Goal: Task Accomplishment & Management: Complete application form

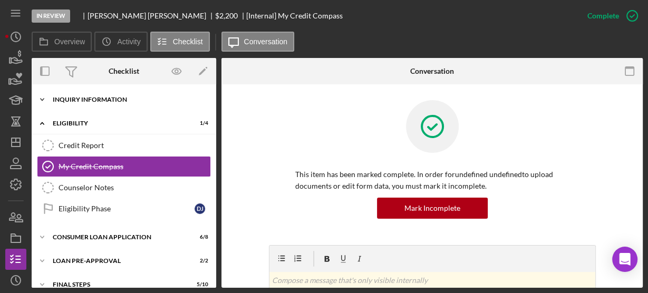
click at [45, 99] on icon "Icon/Expander" at bounding box center [42, 99] width 21 height 21
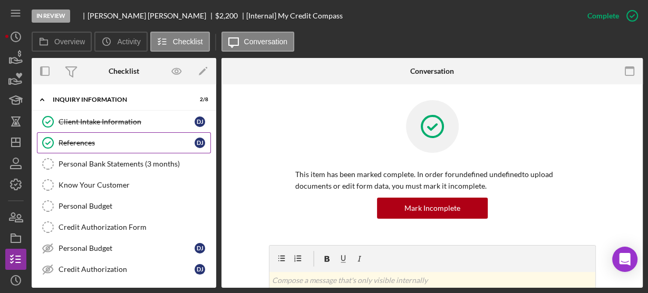
click at [79, 140] on div "References" at bounding box center [126, 143] width 136 height 8
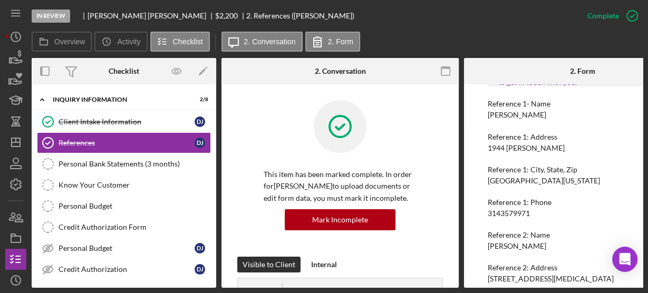
scroll to position [164, 0]
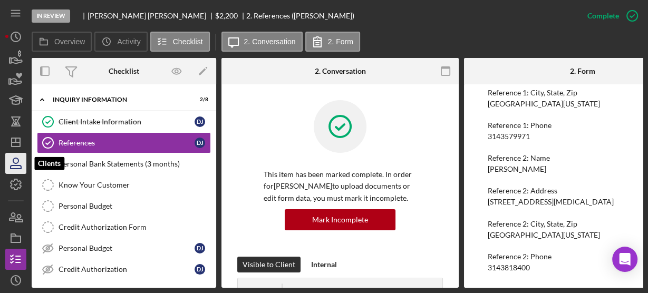
click at [16, 162] on icon "button" at bounding box center [16, 163] width 26 height 26
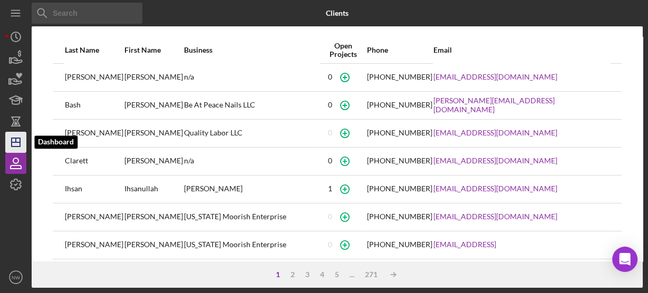
click at [14, 140] on icon "Icon/Dashboard" at bounding box center [16, 142] width 26 height 26
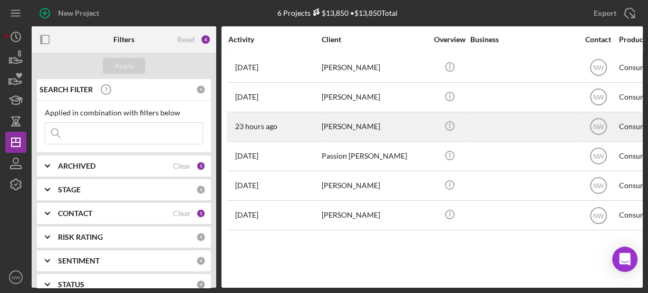
click at [350, 124] on div "[PERSON_NAME]" at bounding box center [373, 127] width 105 height 28
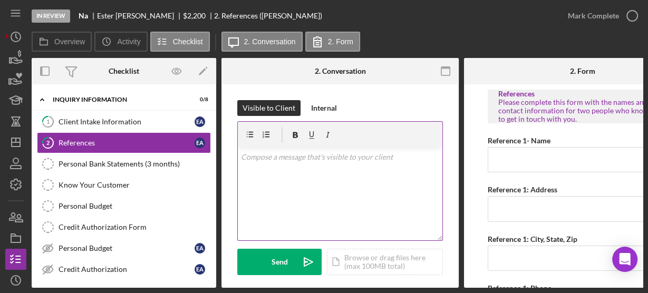
click at [314, 167] on div "v Color teal Color pink Remove color Add row above Add row below Add column bef…" at bounding box center [340, 194] width 204 height 92
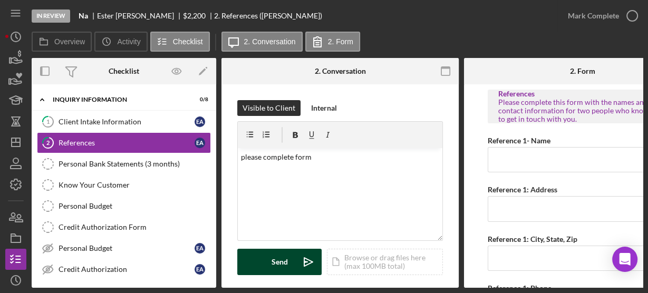
click at [295, 255] on icon "Icon/icon-invite-send" at bounding box center [308, 262] width 26 height 26
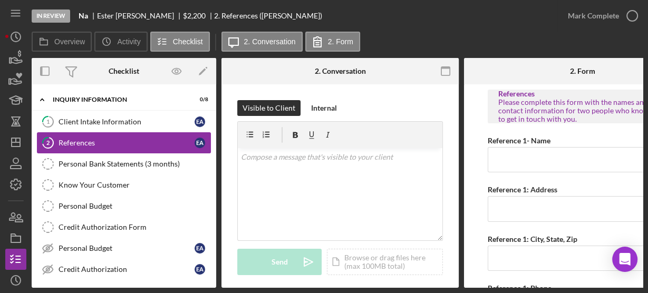
click at [105, 143] on div "References" at bounding box center [126, 143] width 136 height 8
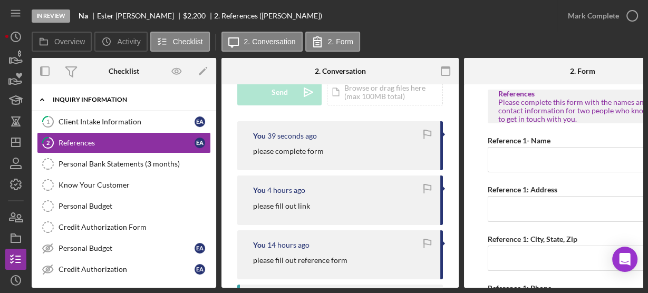
scroll to position [85, 0]
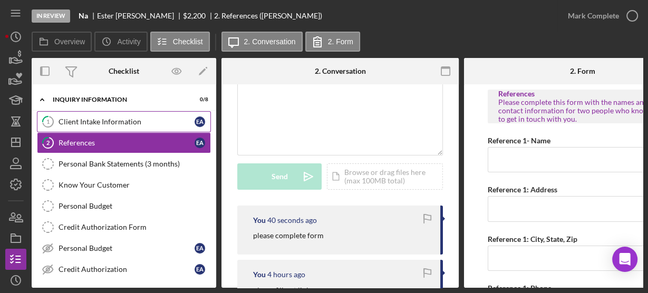
click at [144, 114] on link "1 Client Intake Information E A" at bounding box center [124, 121] width 174 height 21
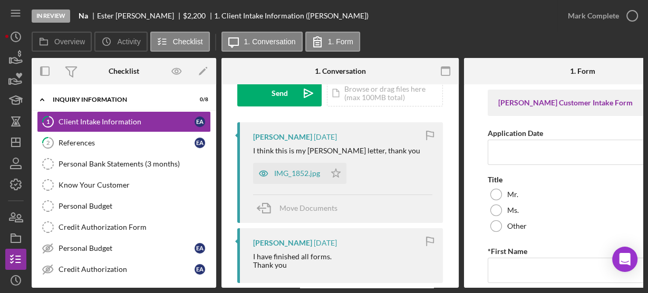
scroll to position [211, 0]
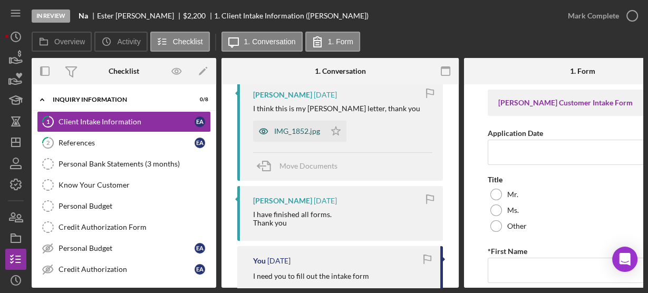
click at [306, 129] on div "IMG_1852.jpg" at bounding box center [297, 131] width 46 height 8
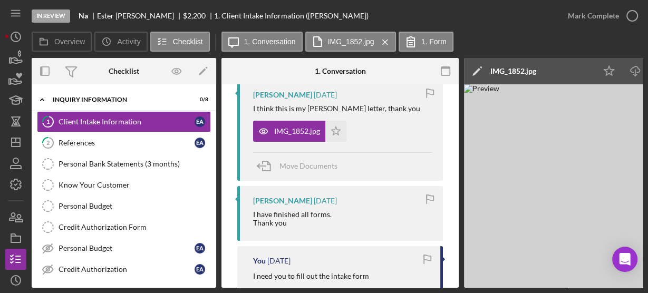
click at [604, 177] on img at bounding box center [622, 185] width 316 height 203
click at [338, 40] on label "IMG_1852.jpg" at bounding box center [351, 41] width 46 height 8
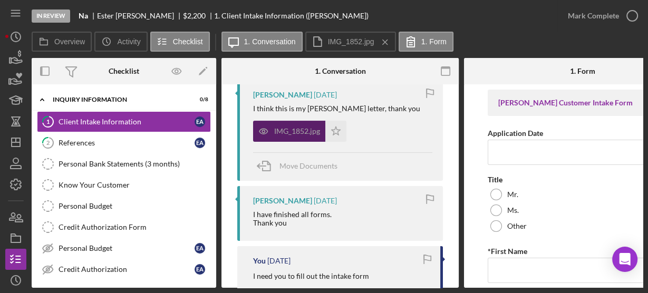
click at [269, 136] on icon "button" at bounding box center [263, 131] width 21 height 21
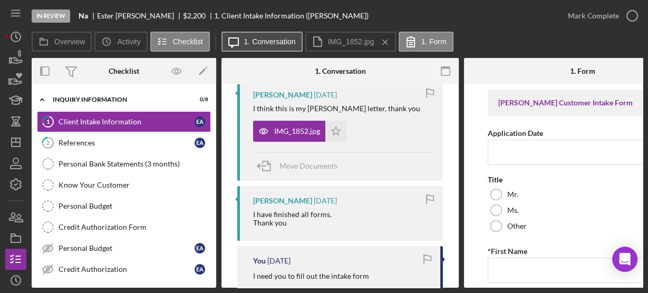
click at [266, 41] on label "1. Conversation" at bounding box center [270, 41] width 52 height 8
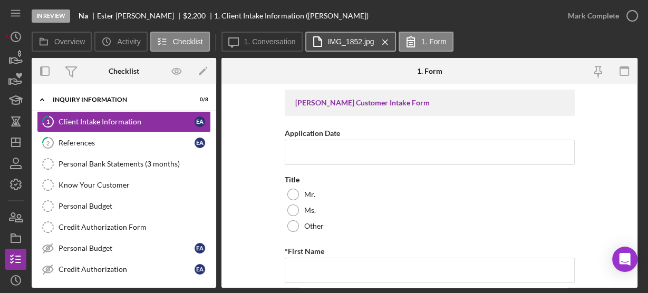
click at [334, 44] on label "IMG_1852.jpg" at bounding box center [351, 41] width 46 height 8
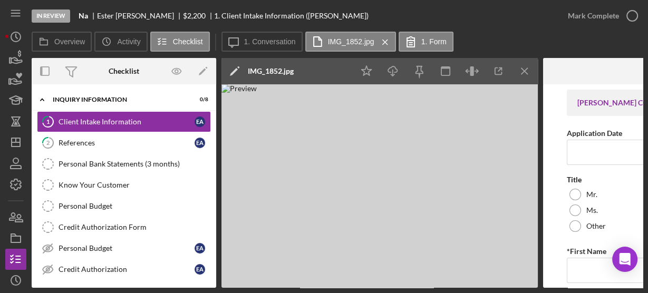
click at [363, 180] on img at bounding box center [379, 185] width 316 height 203
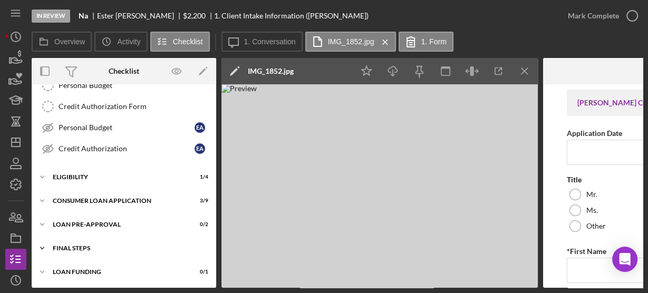
click at [41, 243] on icon "Icon/Expander" at bounding box center [42, 248] width 21 height 21
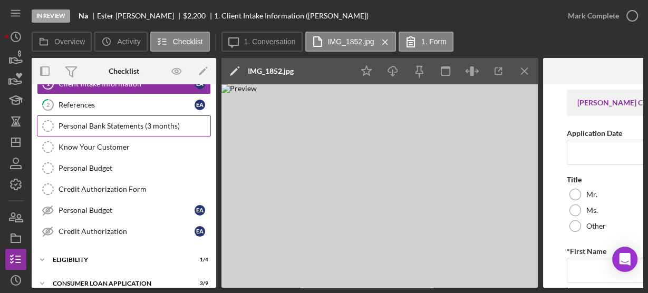
scroll to position [0, 0]
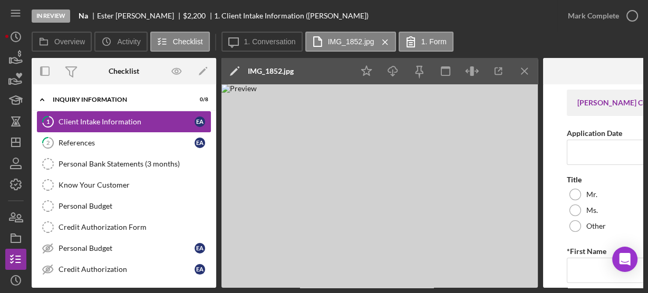
click at [75, 118] on div "Client Intake Information" at bounding box center [126, 122] width 136 height 8
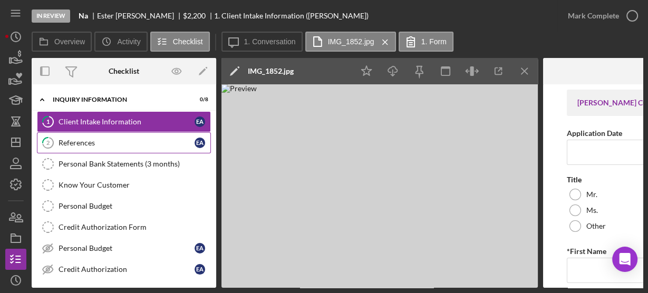
click at [79, 144] on div "References" at bounding box center [126, 143] width 136 height 8
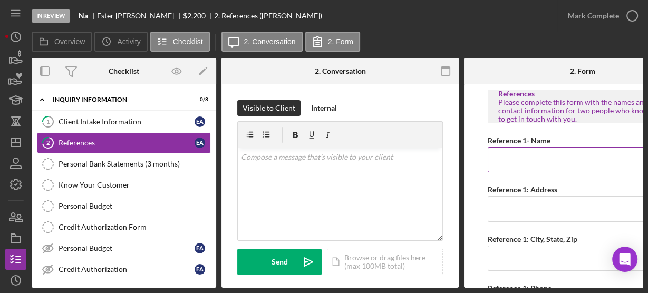
click at [496, 154] on input "Reference 1- Name" at bounding box center [582, 159] width 190 height 25
type input "e"
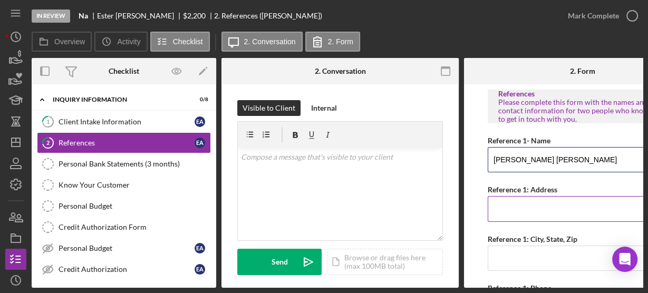
type input "[PERSON_NAME] [PERSON_NAME]"
click at [496, 207] on input "Reference 1: Address" at bounding box center [582, 208] width 190 height 25
type input "5"
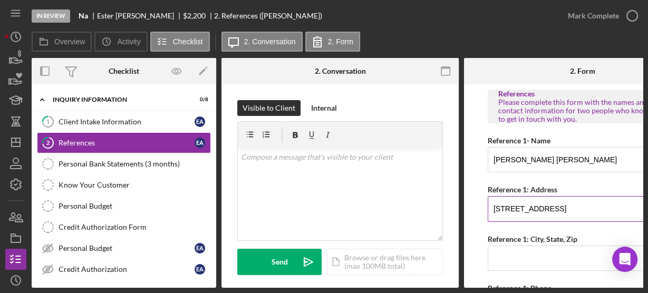
type input "[STREET_ADDRESS]"
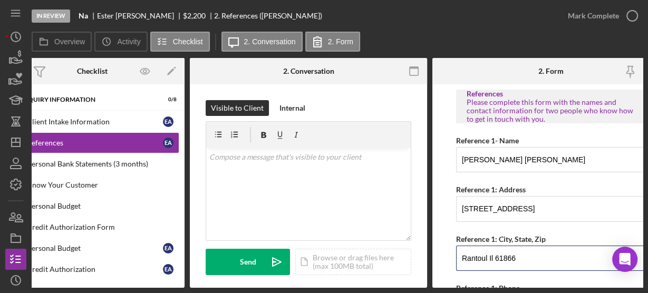
scroll to position [126, 0]
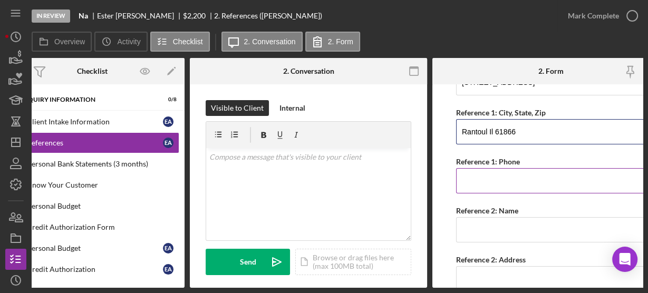
type input "Rantoul Il 61866"
click at [484, 175] on input "Reference 1: Phone" at bounding box center [551, 180] width 190 height 25
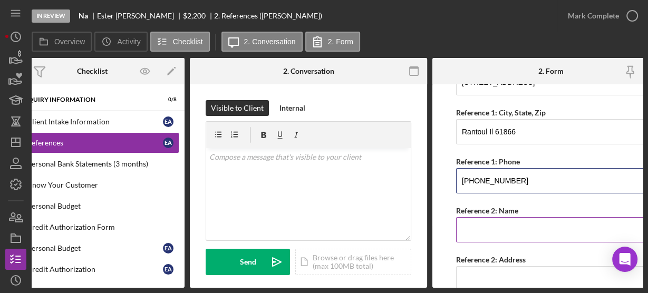
type input "[PHONE_NUMBER]"
click at [472, 227] on input "Reference 2: Name" at bounding box center [551, 229] width 190 height 25
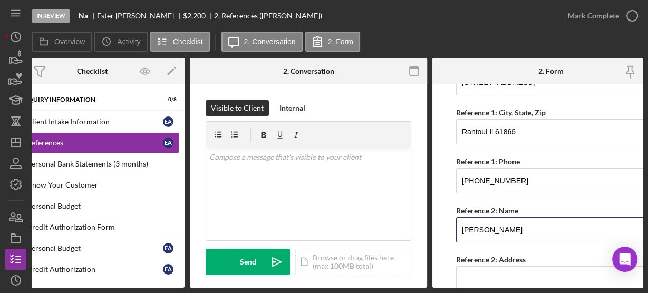
scroll to position [211, 0]
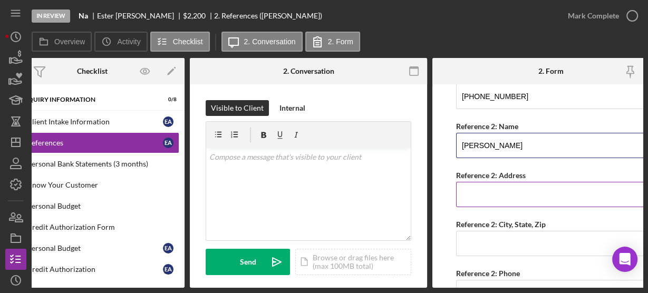
type input "[PERSON_NAME]"
click at [485, 187] on input "Reference 2: Address" at bounding box center [551, 194] width 190 height 25
type input "[STREET_ADDRESS]"
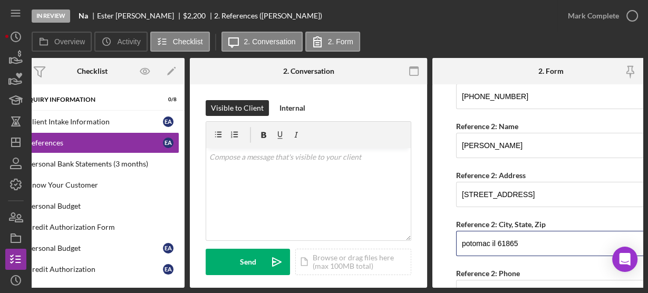
scroll to position [267, 0]
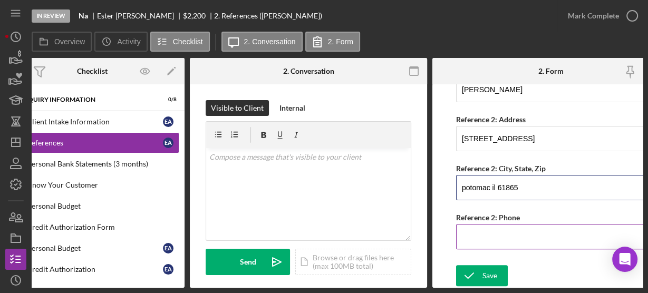
type input "potomac il 61865"
click at [468, 231] on input "Reference 2: Phone" at bounding box center [551, 236] width 190 height 25
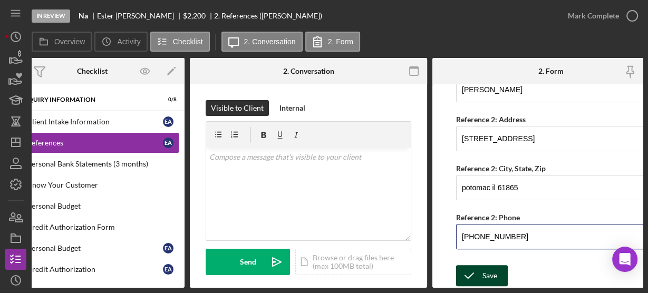
type input "[PHONE_NUMBER]"
click at [470, 279] on icon "submit" at bounding box center [469, 275] width 26 height 26
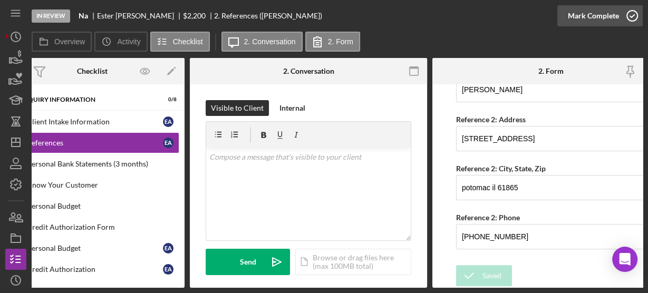
click at [631, 15] on icon "button" at bounding box center [632, 16] width 26 height 26
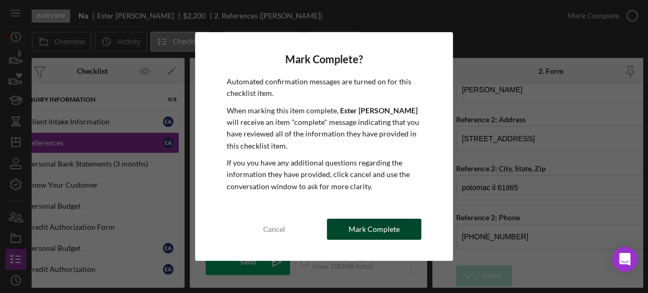
click at [371, 231] on div "Mark Complete" at bounding box center [373, 229] width 51 height 21
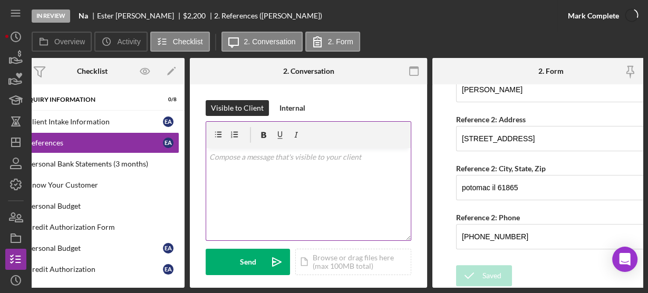
scroll to position [309, 0]
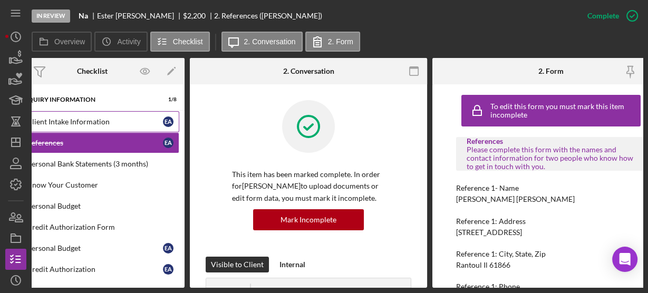
drag, startPoint x: 55, startPoint y: 121, endPoint x: 70, endPoint y: 120, distance: 15.3
click at [55, 121] on div "Client Intake Information" at bounding box center [95, 122] width 136 height 8
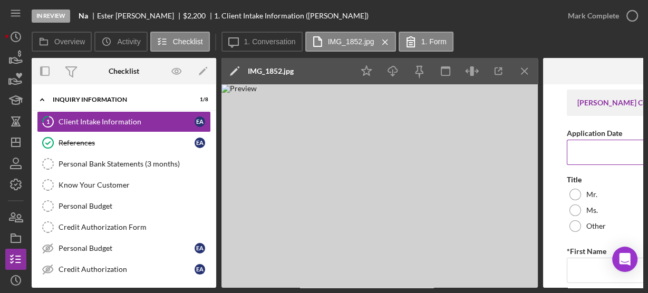
click at [524, 70] on line "button" at bounding box center [524, 71] width 6 height 6
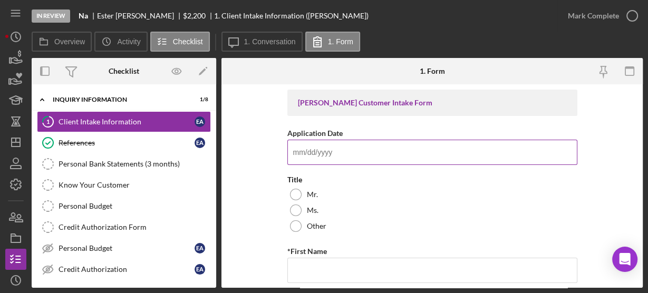
click at [321, 146] on input "Application Date" at bounding box center [432, 152] width 290 height 25
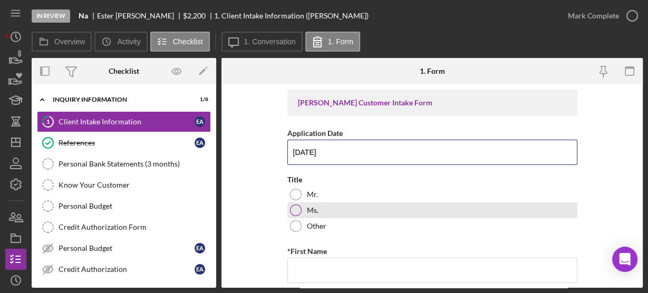
type input "[DATE]"
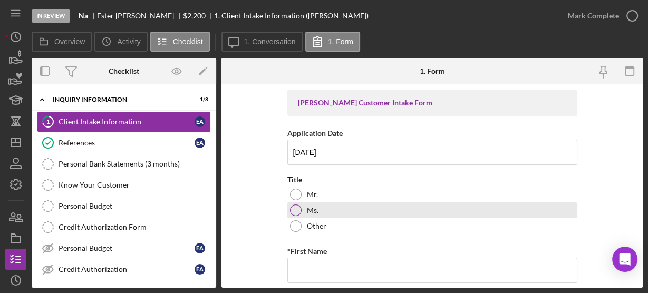
click at [294, 208] on div at bounding box center [296, 210] width 12 height 12
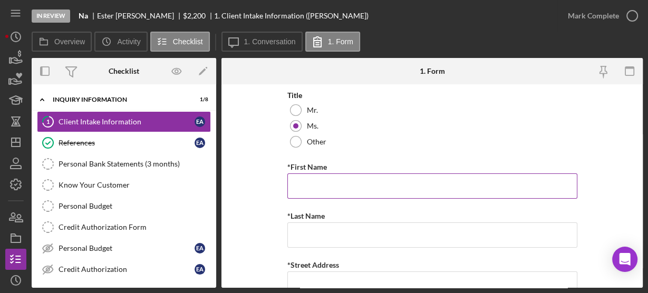
click at [307, 193] on input "*First Name" at bounding box center [432, 185] width 290 height 25
type input "Ester"
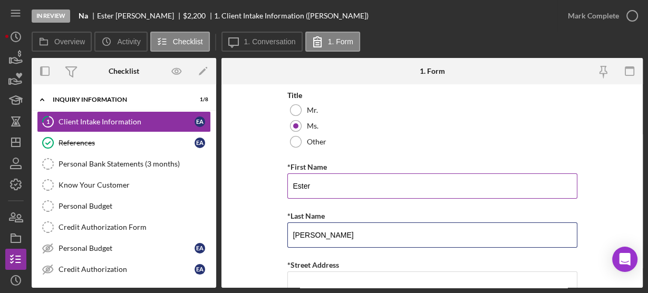
scroll to position [169, 0]
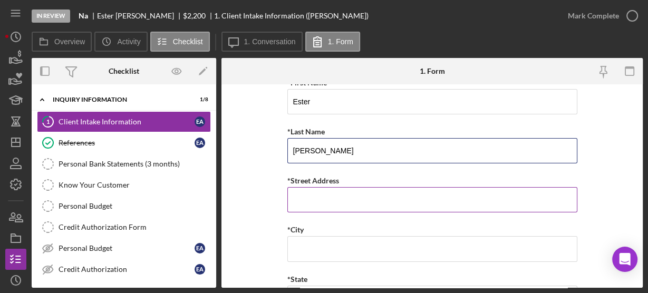
type input "[PERSON_NAME]"
drag, startPoint x: 312, startPoint y: 202, endPoint x: 304, endPoint y: 193, distance: 12.7
click at [312, 202] on input "*Street Address" at bounding box center [432, 199] width 290 height 25
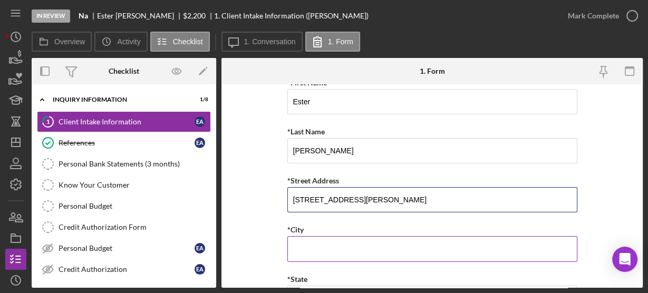
type input "[STREET_ADDRESS][PERSON_NAME]"
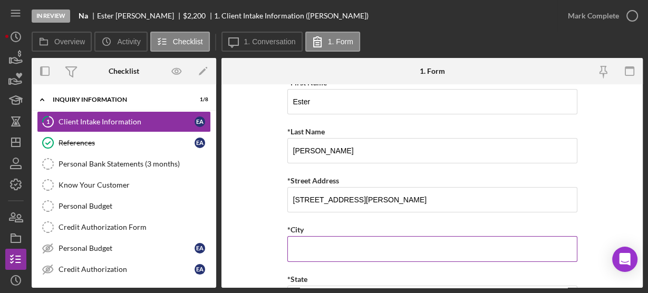
click at [329, 244] on input "*City" at bounding box center [432, 248] width 290 height 25
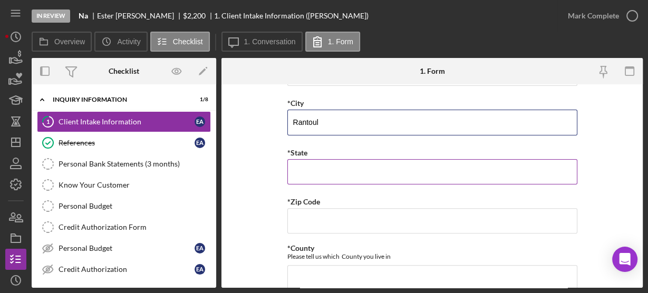
type input "Rantoul"
click at [299, 168] on input "*State" at bounding box center [432, 171] width 290 height 25
type input "1"
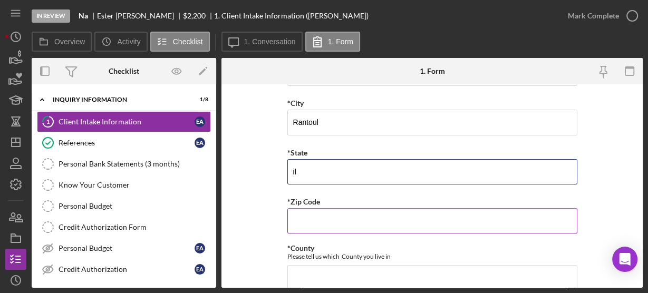
type input "il"
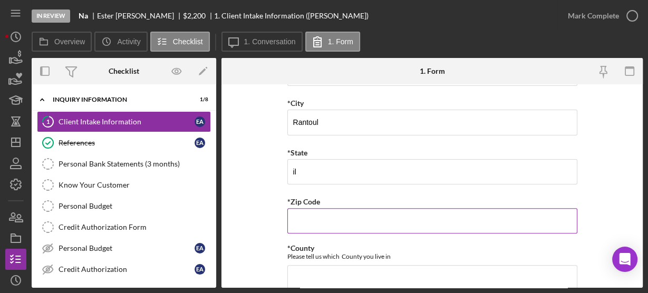
click at [296, 222] on input "*Zip Code" at bounding box center [432, 220] width 290 height 25
type input "6"
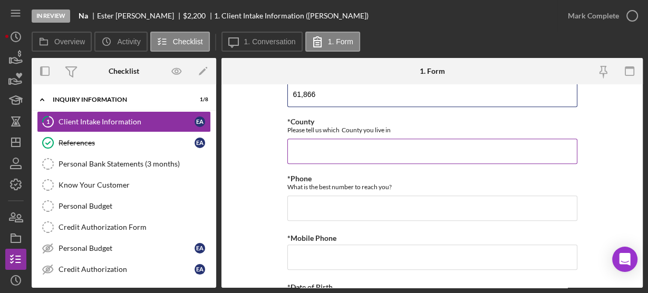
type input "61,866"
click at [304, 142] on input "*County" at bounding box center [432, 151] width 290 height 25
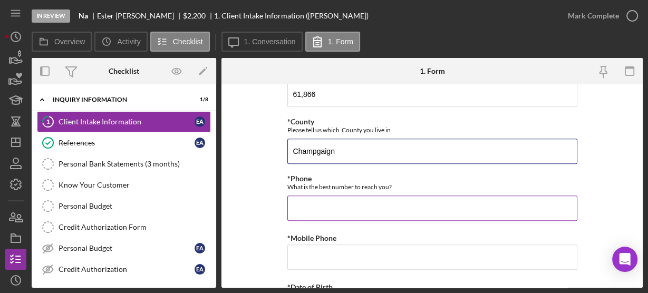
type input "Champgaign"
click at [318, 196] on input "*Phone" at bounding box center [432, 208] width 290 height 25
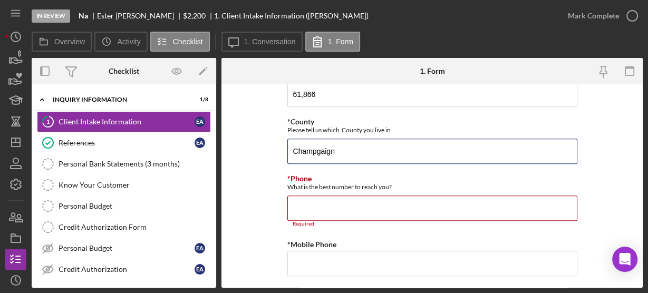
drag, startPoint x: 361, startPoint y: 146, endPoint x: 268, endPoint y: 153, distance: 93.6
click at [268, 153] on form "[PERSON_NAME] Customer Intake Form Application Date [DATE] Title Mr. Ms. Other …" at bounding box center [431, 185] width 421 height 203
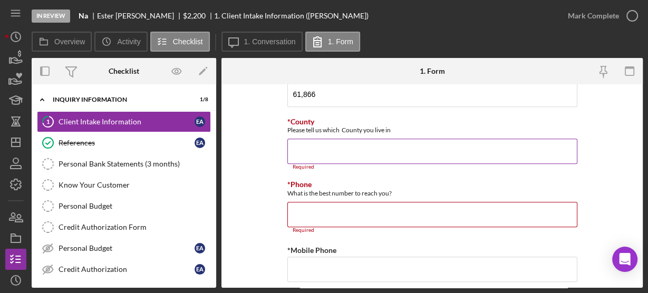
paste input "Champaign"
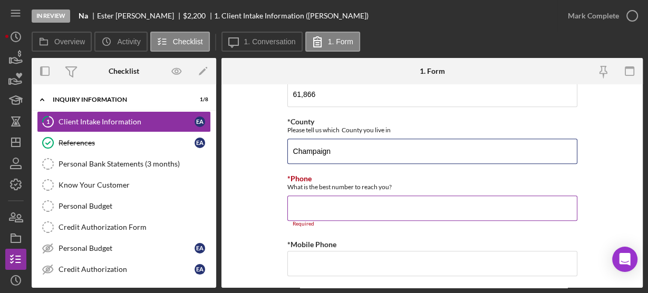
type input "Champaign"
click at [306, 202] on input "*Phone" at bounding box center [432, 208] width 290 height 25
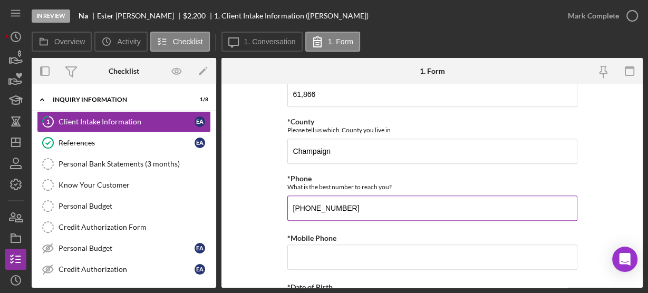
scroll to position [506, 0]
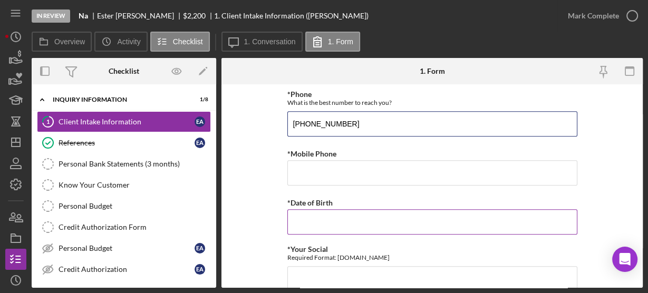
type input "[PHONE_NUMBER]"
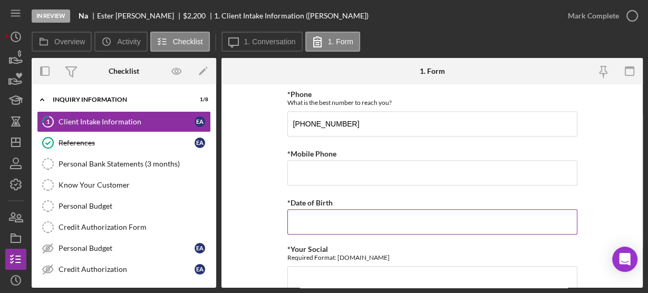
click at [306, 211] on input "*Date of Birth" at bounding box center [432, 221] width 290 height 25
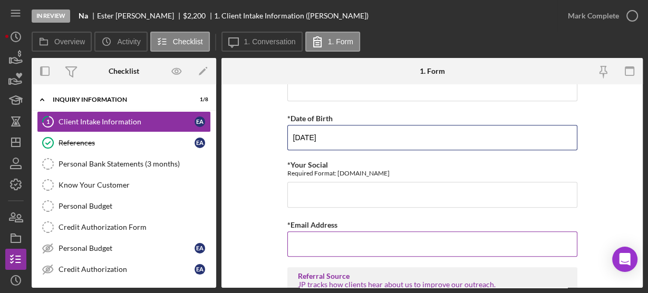
scroll to position [632, 0]
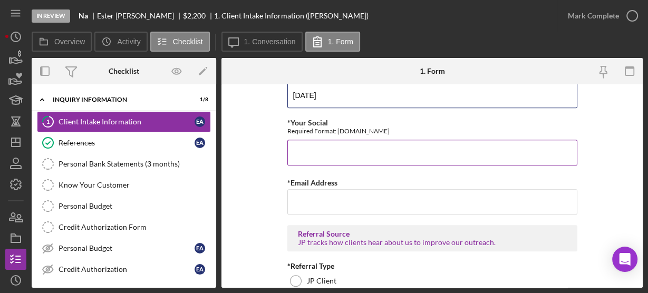
type input "[DATE]"
click at [306, 147] on input "*Your Social" at bounding box center [432, 152] width 290 height 25
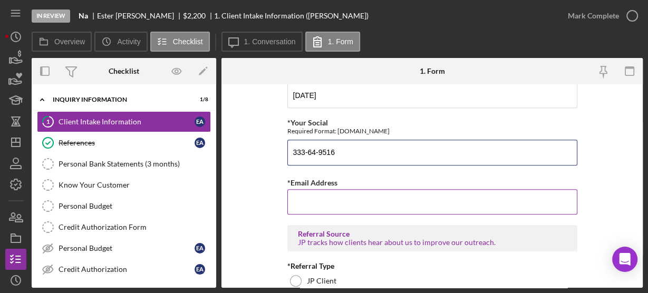
type input "333-64-9516"
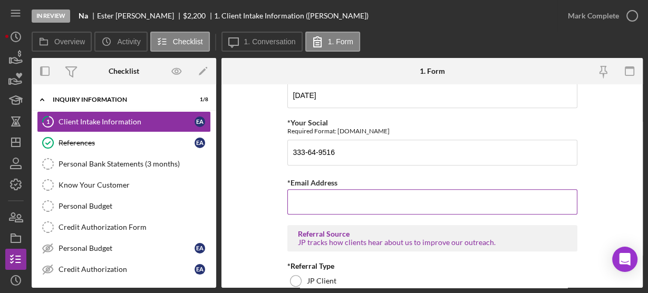
click at [317, 194] on input "*Email Address" at bounding box center [432, 201] width 290 height 25
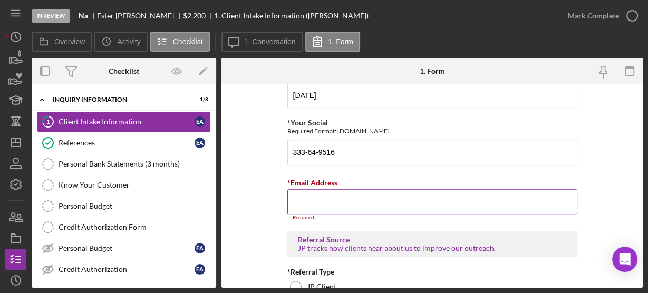
paste input "[EMAIL_ADDRESS][DOMAIN_NAME]"
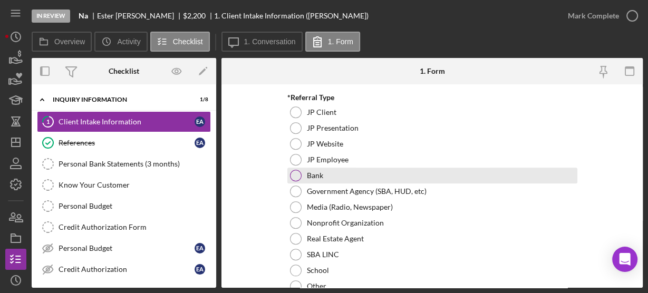
scroll to position [885, 0]
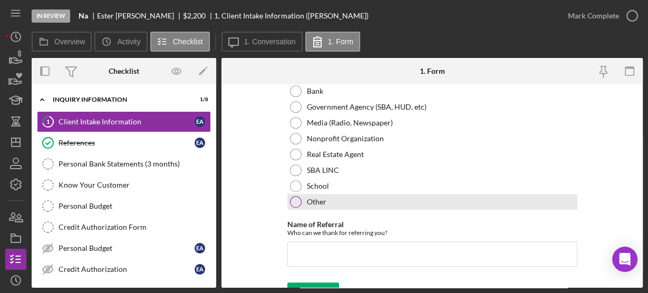
type input "[EMAIL_ADDRESS][DOMAIN_NAME]"
click at [295, 197] on div at bounding box center [296, 202] width 12 height 12
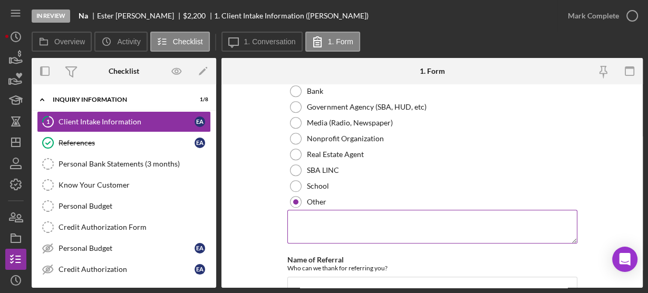
click at [317, 221] on textarea at bounding box center [432, 227] width 290 height 34
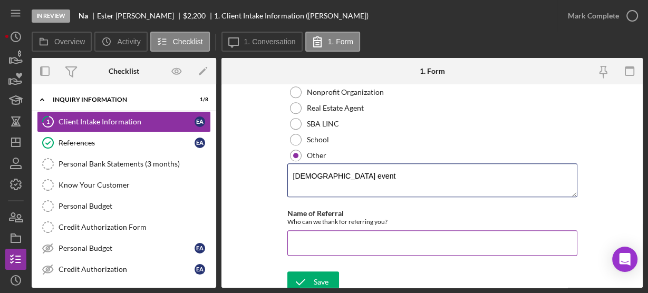
type textarea "[DEMOGRAPHIC_DATA] event"
click at [331, 236] on input "Name of Referral" at bounding box center [432, 242] width 290 height 25
type input "c"
type input "not sure"
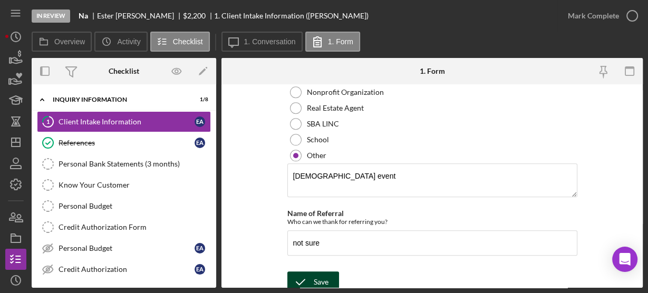
click at [309, 269] on icon "submit" at bounding box center [300, 282] width 26 height 26
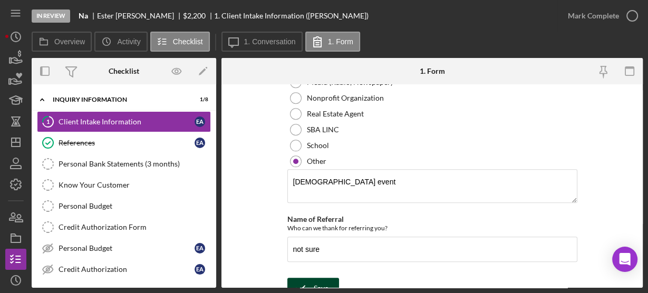
scroll to position [565, 0]
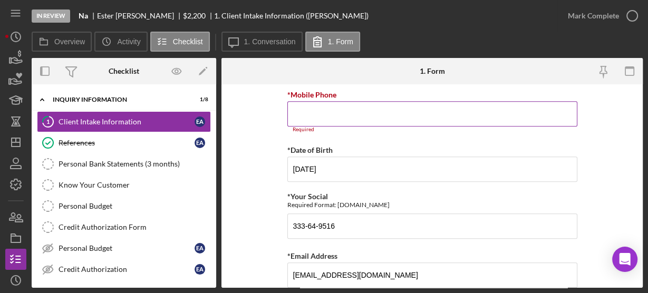
click at [302, 106] on input "*Mobile Phone" at bounding box center [432, 113] width 290 height 25
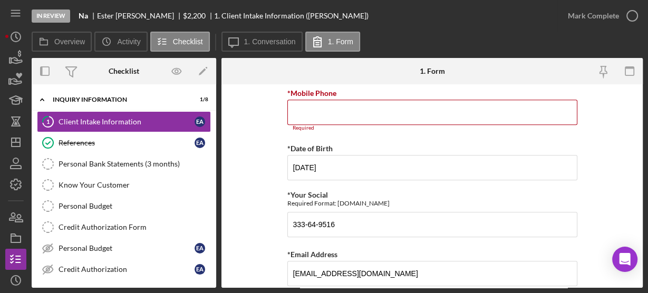
scroll to position [440, 0]
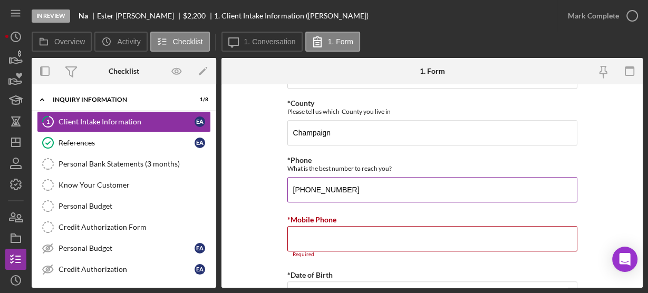
drag, startPoint x: 343, startPoint y: 183, endPoint x: 290, endPoint y: 179, distance: 52.3
click at [290, 179] on input "[PHONE_NUMBER]" at bounding box center [432, 189] width 290 height 25
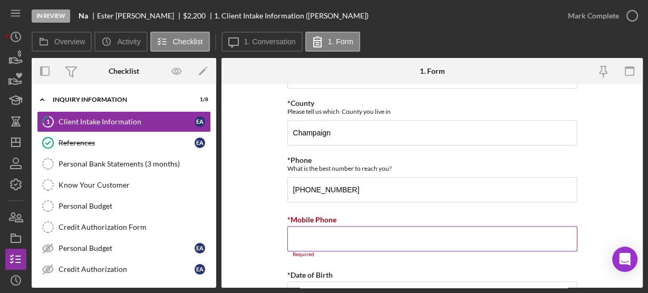
click at [312, 233] on input "*Mobile Phone" at bounding box center [432, 238] width 290 height 25
paste input "[PHONE_NUMBER]"
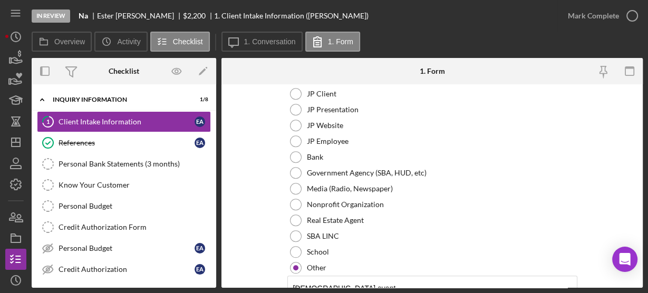
scroll to position [932, 0]
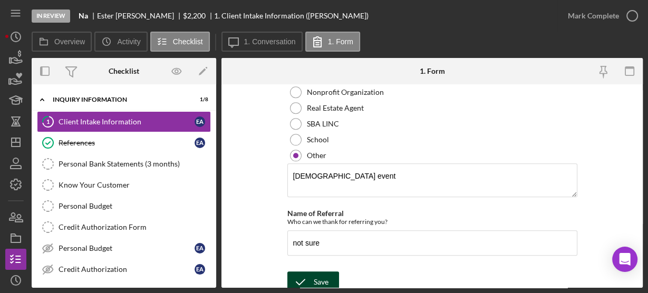
click at [294, 273] on icon "submit" at bounding box center [300, 282] width 26 height 26
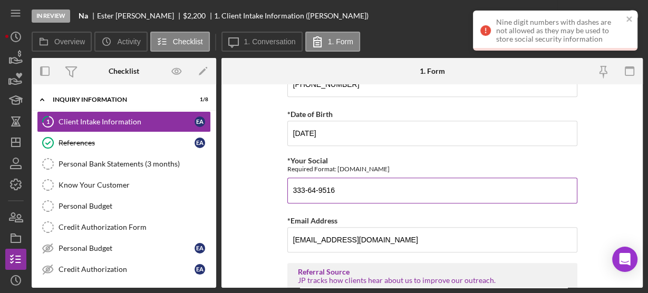
scroll to position [510, 0]
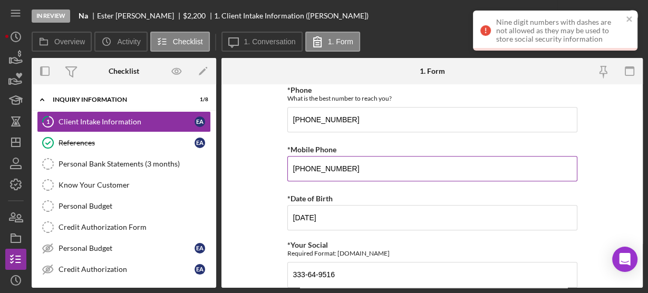
click at [360, 163] on input "[PHONE_NUMBER]" at bounding box center [432, 168] width 290 height 25
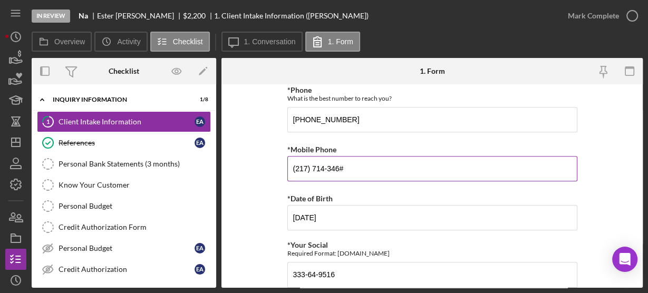
type input "[PHONE_NUMBER]"
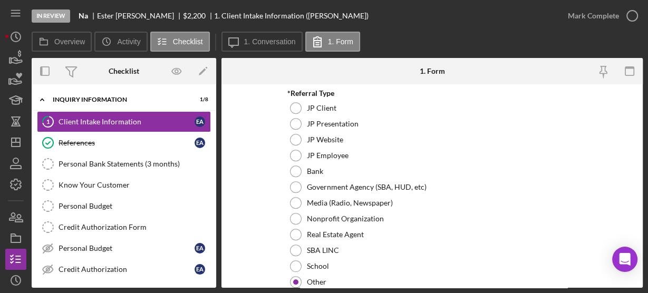
scroll to position [932, 0]
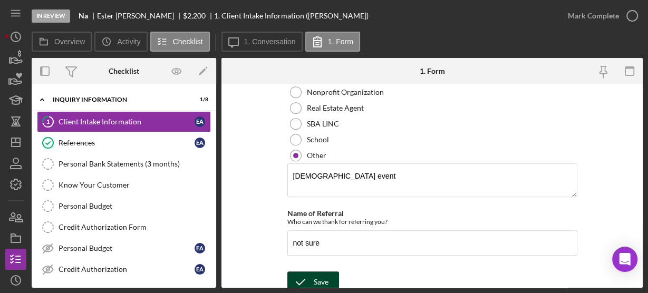
click at [302, 274] on icon "submit" at bounding box center [300, 282] width 26 height 26
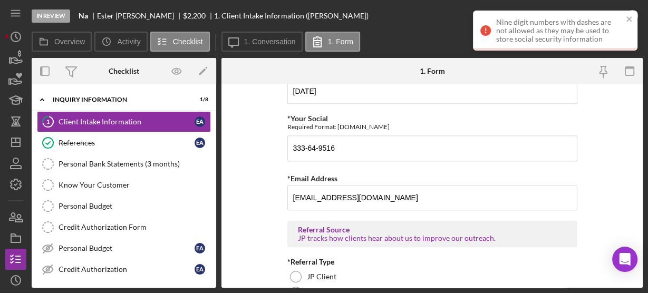
scroll to position [552, 0]
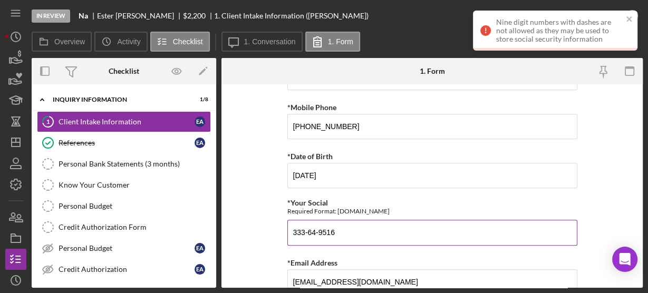
click at [305, 228] on input "333-64-9516" at bounding box center [432, 232] width 290 height 25
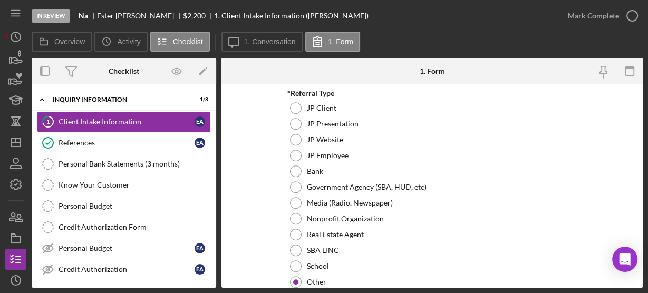
scroll to position [932, 0]
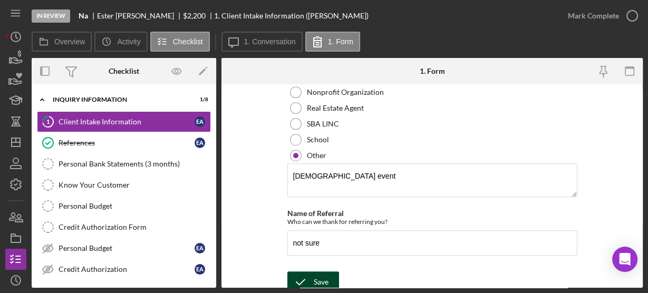
type input "333649516"
click at [298, 270] on icon "submit" at bounding box center [300, 282] width 26 height 26
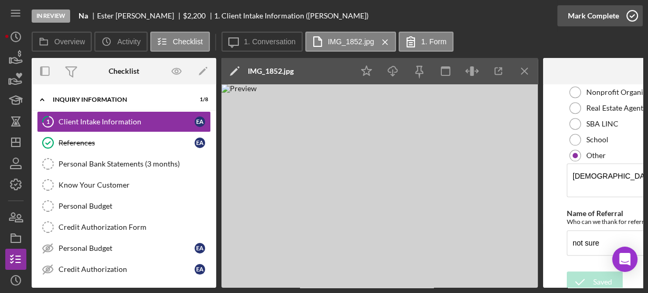
click at [633, 15] on icon "button" at bounding box center [632, 16] width 26 height 26
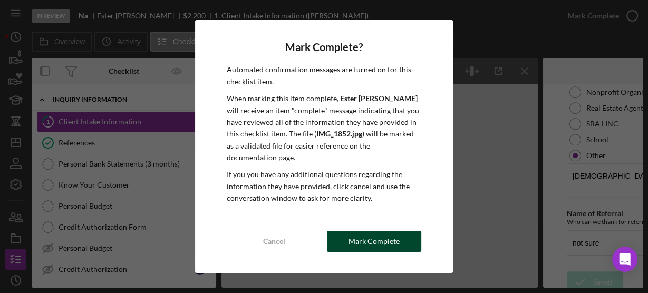
click at [352, 238] on div "Mark Complete" at bounding box center [373, 241] width 51 height 21
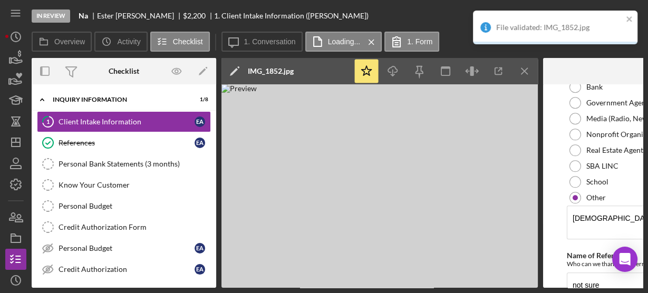
scroll to position [974, 0]
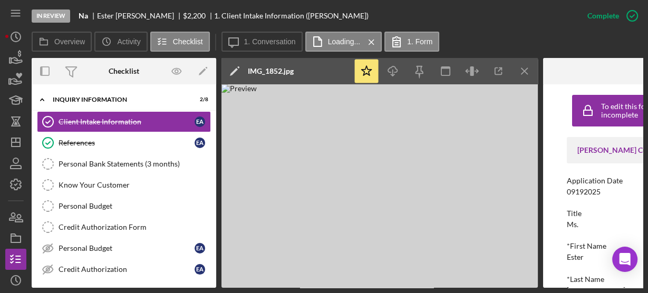
click at [276, 170] on img at bounding box center [379, 185] width 316 height 203
click at [373, 42] on icon "Icon/Menu Close" at bounding box center [371, 42] width 18 height 26
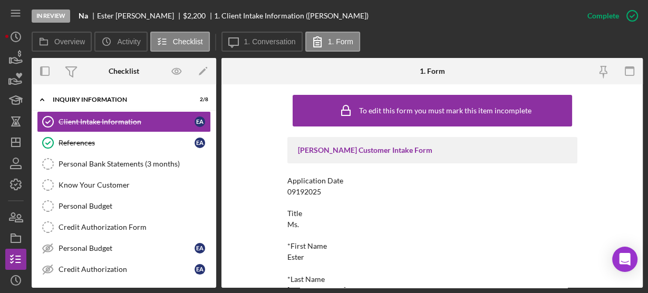
scroll to position [42, 0]
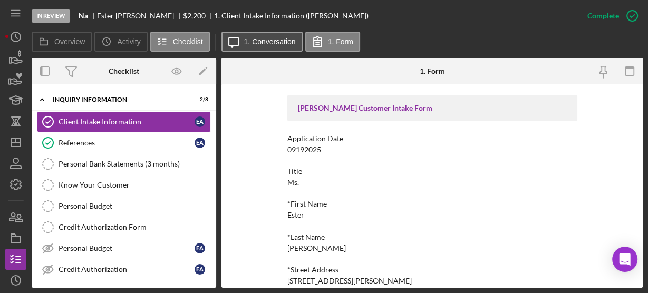
click at [256, 41] on label "1. Conversation" at bounding box center [270, 41] width 52 height 8
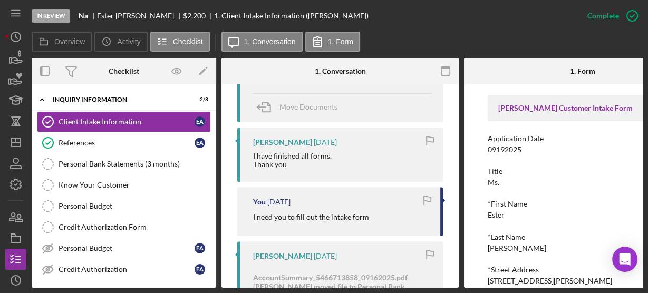
scroll to position [422, 0]
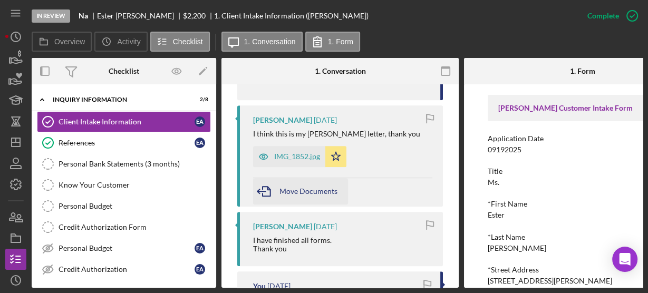
click at [282, 187] on span "Move Documents" at bounding box center [308, 191] width 58 height 9
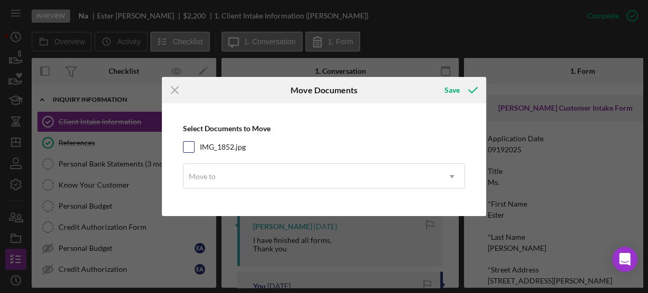
click at [191, 147] on input "IMG_1852.jpg" at bounding box center [188, 147] width 11 height 11
checkbox input "true"
click at [212, 176] on div "Move to" at bounding box center [202, 176] width 27 height 8
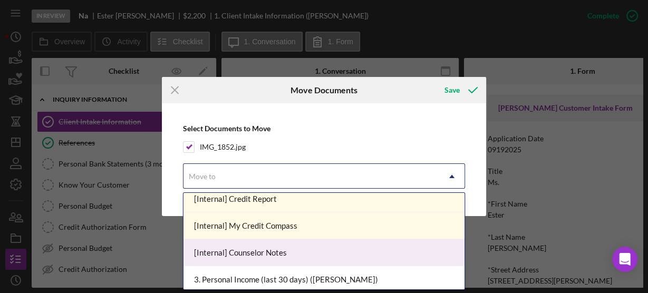
scroll to position [84, 0]
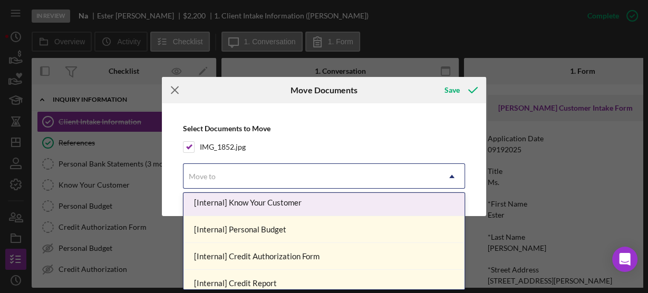
click at [175, 90] on line at bounding box center [174, 90] width 7 height 7
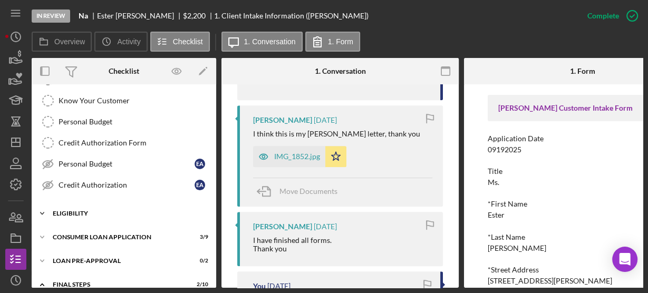
click at [44, 212] on polyline at bounding box center [42, 213] width 3 height 2
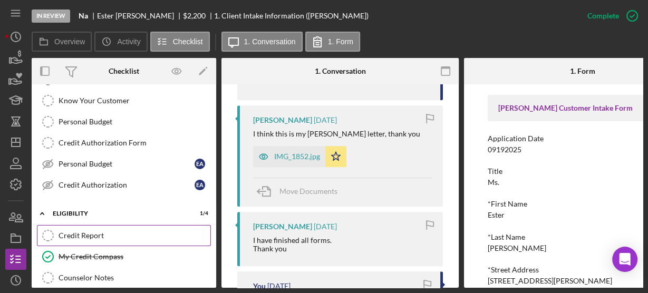
scroll to position [169, 0]
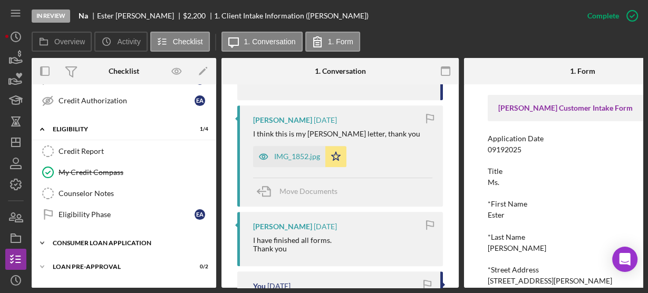
click at [44, 238] on icon "Icon/Expander" at bounding box center [42, 242] width 21 height 21
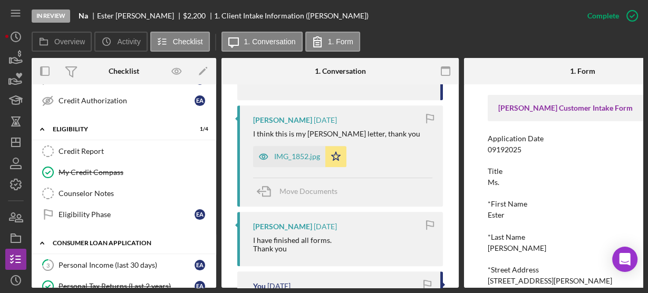
scroll to position [253, 0]
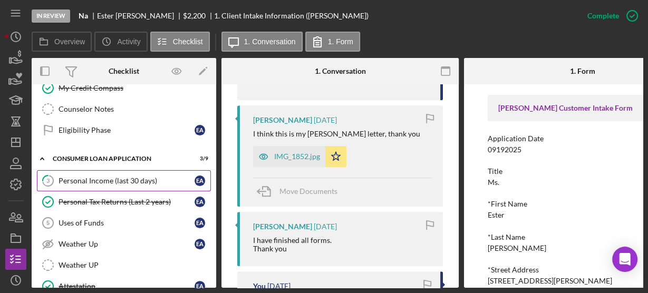
click at [103, 170] on link "3 Personal Income (last 30 days) E A" at bounding box center [124, 180] width 174 height 21
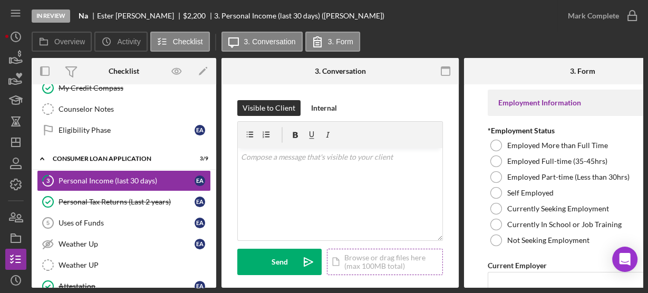
scroll to position [84, 0]
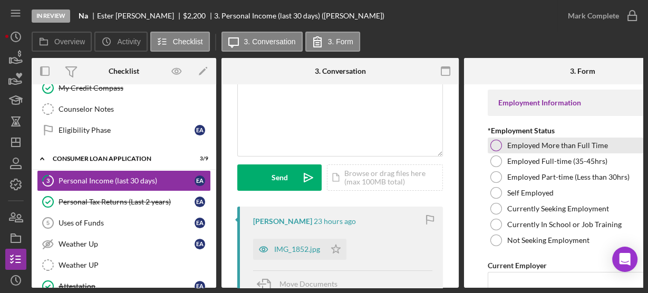
click at [496, 145] on div at bounding box center [496, 146] width 12 height 12
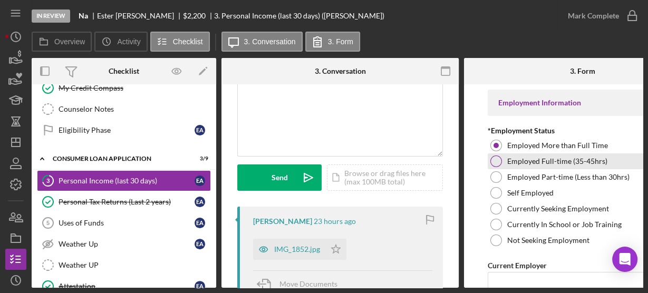
scroll to position [126, 0]
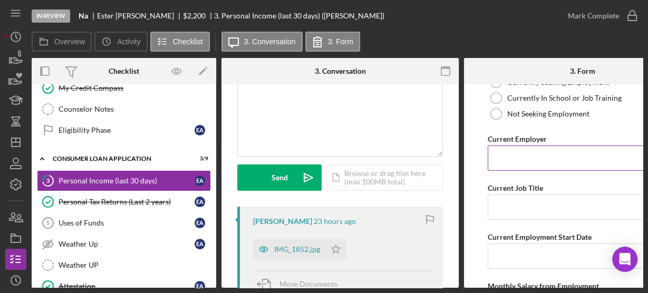
click at [506, 158] on input "Current Employer" at bounding box center [582, 157] width 190 height 25
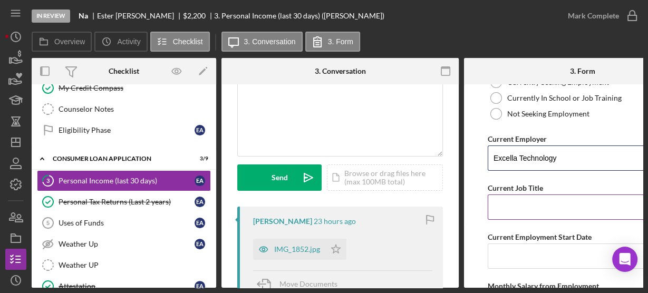
type input "Excella Technology"
click at [521, 204] on input "Current Job Title" at bounding box center [582, 206] width 190 height 25
type input "S"
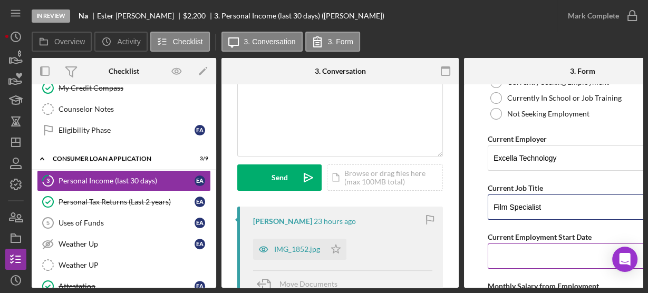
type input "Film Specialist"
click at [526, 252] on input "Current Employment Start Date" at bounding box center [582, 255] width 190 height 25
click at [523, 252] on input "Current Employment Start Date" at bounding box center [582, 255] width 190 height 25
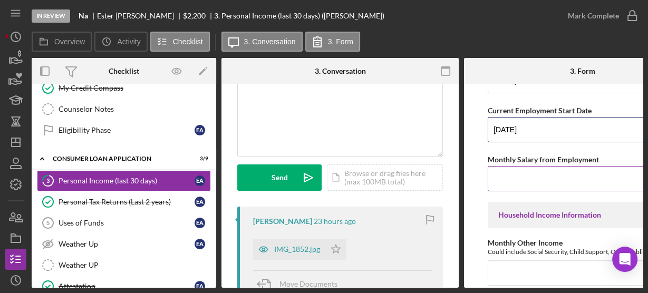
type input "[DATE]"
click at [529, 179] on input "Monthly Salary from Employment" at bounding box center [582, 178] width 190 height 25
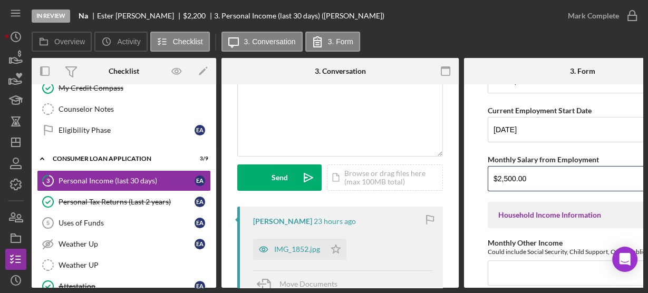
scroll to position [337, 0]
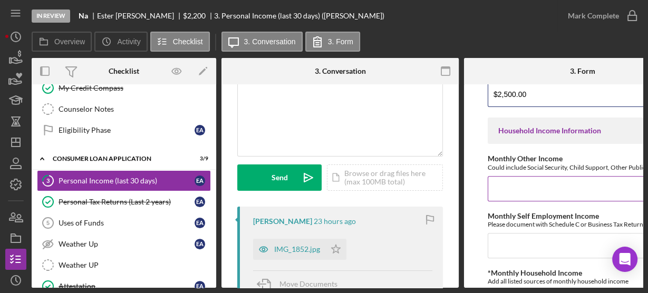
type input "$2,500.00"
click at [506, 191] on input "Monthly Other Income" at bounding box center [582, 188] width 190 height 25
type input "$1,161.00"
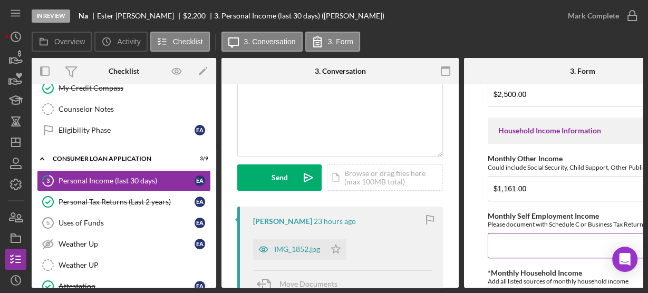
click at [496, 246] on input "Monthly Self Employment Income" at bounding box center [582, 245] width 190 height 25
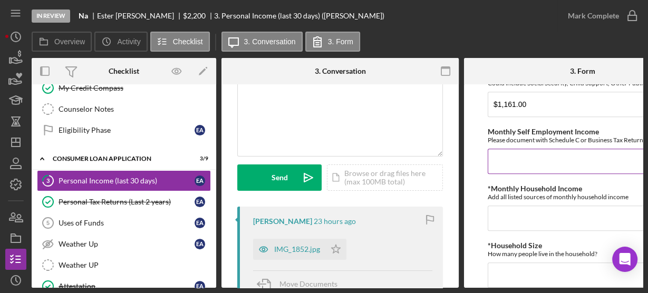
click at [505, 166] on input "Monthly Self Employment Income" at bounding box center [582, 161] width 190 height 25
type input "$0"
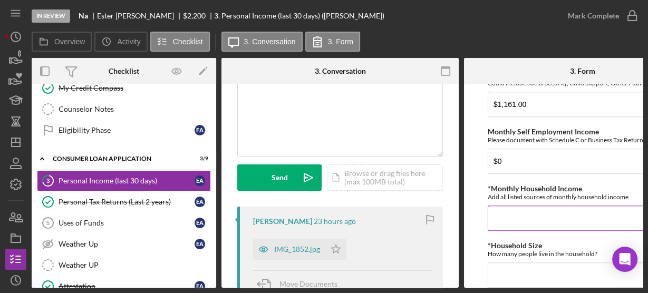
click at [532, 223] on input "*Monthly Household Income" at bounding box center [582, 218] width 190 height 25
click at [526, 222] on input "*Monthly Household Income" at bounding box center [582, 218] width 190 height 25
type input "$3,000.00"
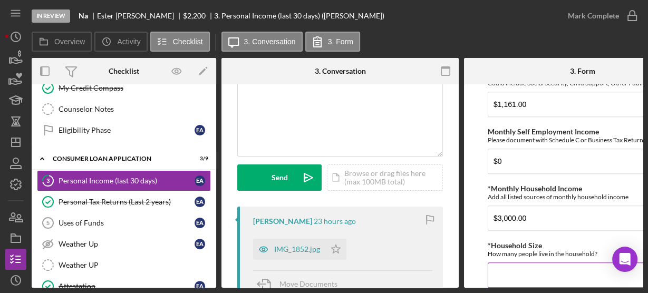
click at [518, 276] on input "*Household Size" at bounding box center [582, 274] width 190 height 25
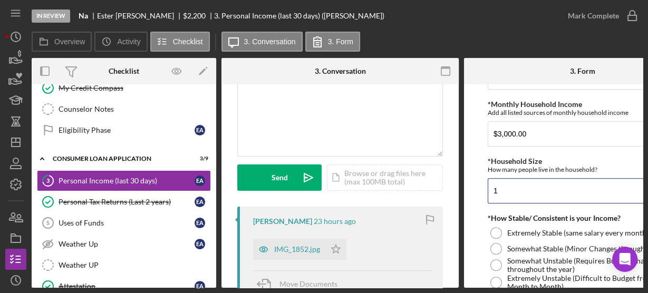
scroll to position [590, 0]
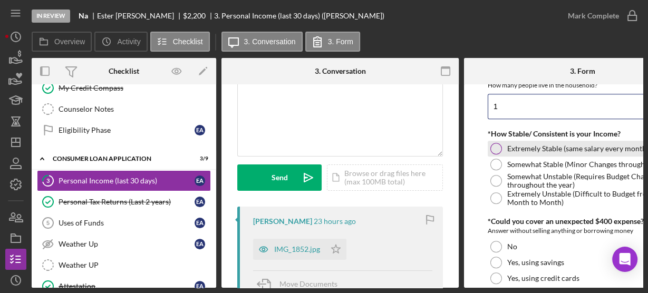
type input "1"
click at [489, 153] on div "Extremely Stable (same salary every month)" at bounding box center [582, 149] width 190 height 16
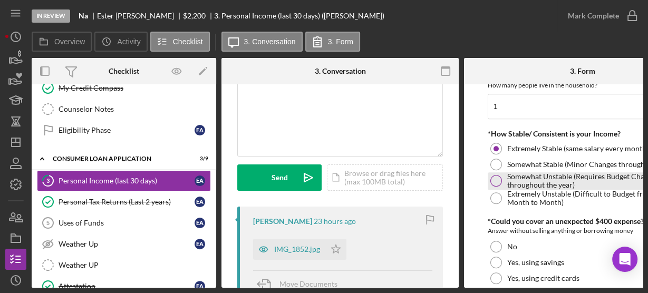
scroll to position [675, 0]
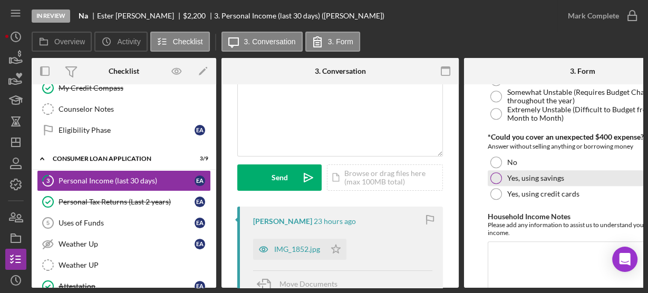
click at [495, 182] on div at bounding box center [496, 178] width 12 height 12
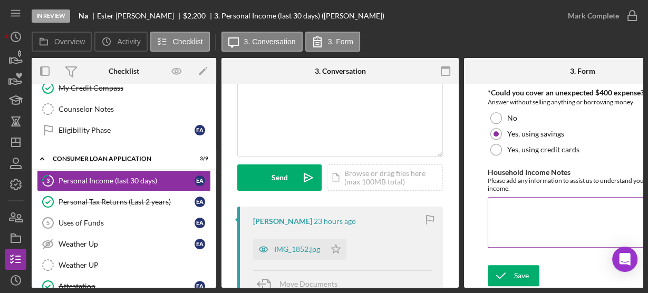
click at [513, 204] on textarea "Household Income Notes" at bounding box center [582, 222] width 190 height 51
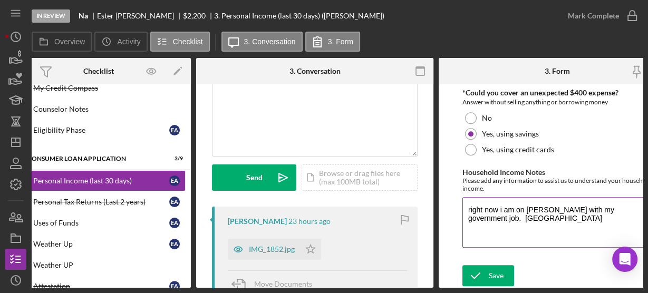
scroll to position [0, 29]
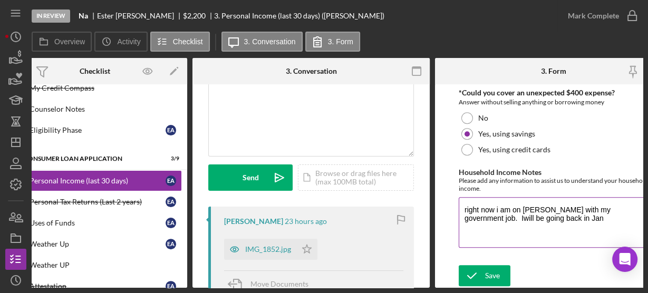
click at [628, 203] on textarea "right now i am on [PERSON_NAME] with my government job. Iwill be going back in …" at bounding box center [553, 222] width 190 height 51
click at [630, 208] on textarea "right now i am on [PERSON_NAME] with my government job. Iwill be going back in …" at bounding box center [553, 222] width 190 height 51
click at [546, 214] on textarea "right now i am on [PERSON_NAME] with my government job. I will be going back in…" at bounding box center [553, 222] width 190 height 51
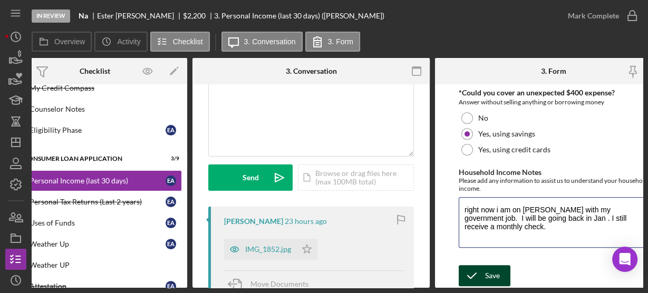
type textarea "right now i am on [PERSON_NAME] with my government job. I will be going back in…"
click at [480, 272] on icon "submit" at bounding box center [471, 275] width 26 height 26
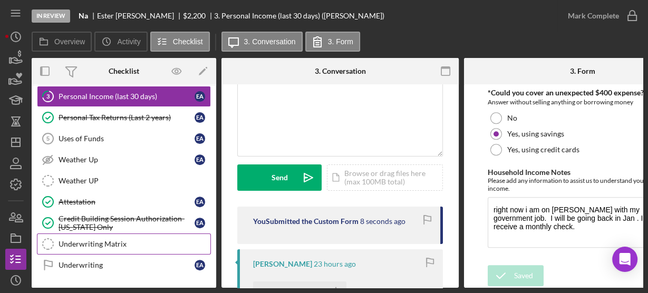
scroll to position [464, 0]
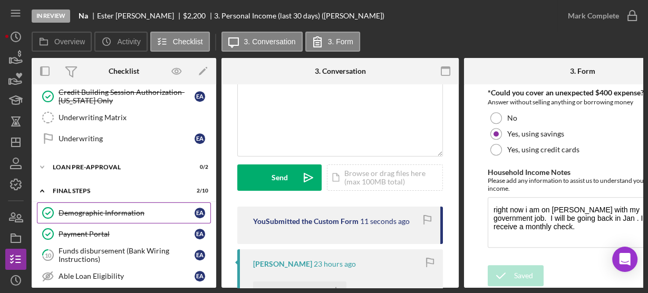
click at [113, 209] on div "Demographic Information" at bounding box center [126, 213] width 136 height 8
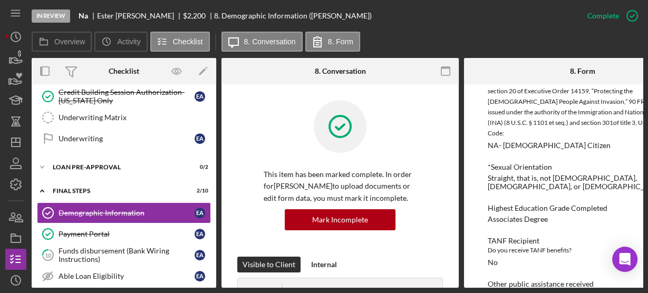
scroll to position [801, 0]
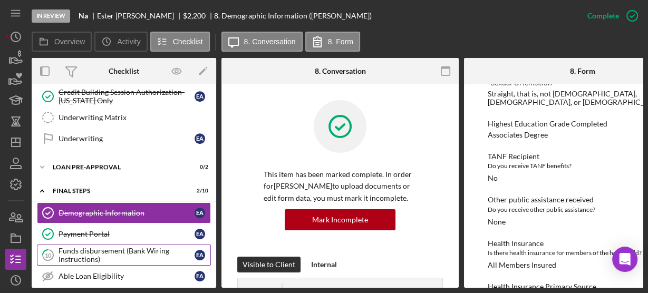
click at [127, 248] on div "Funds disbursement (Bank Wiring Instructions)" at bounding box center [126, 255] width 136 height 17
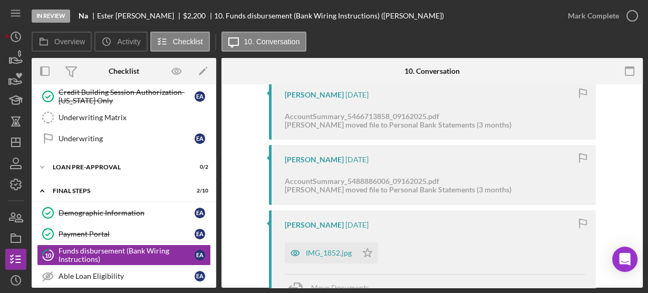
scroll to position [295, 0]
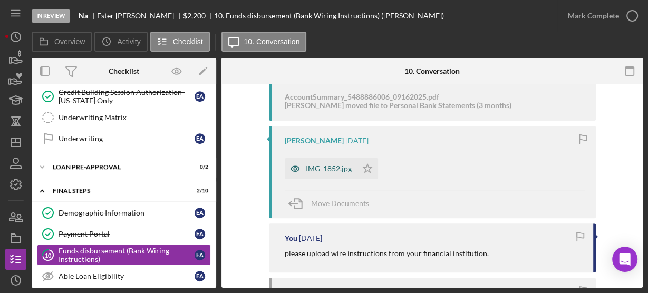
click at [304, 172] on div "IMG_1852.jpg" at bounding box center [321, 168] width 72 height 21
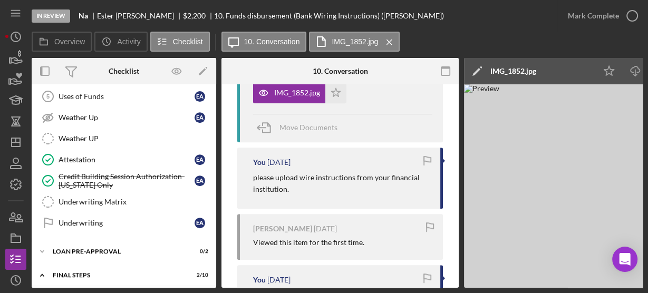
scroll to position [506, 0]
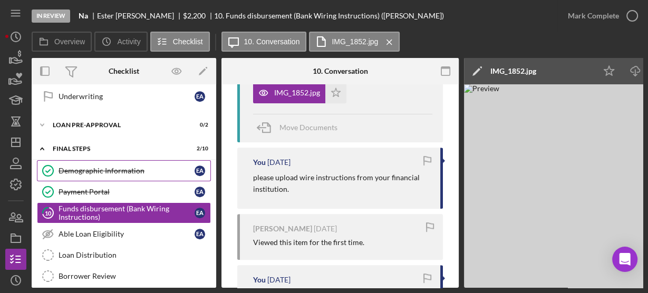
click at [71, 167] on div "Demographic Information" at bounding box center [126, 171] width 136 height 8
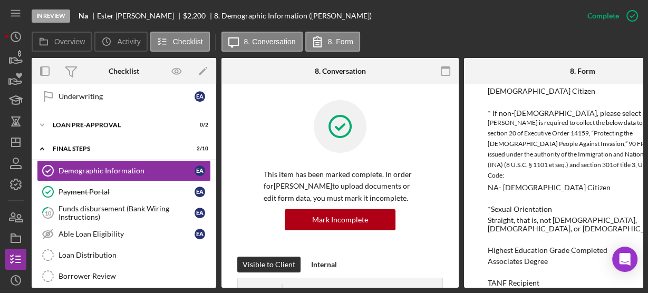
scroll to position [717, 0]
